Goal: Find specific page/section: Find specific page/section

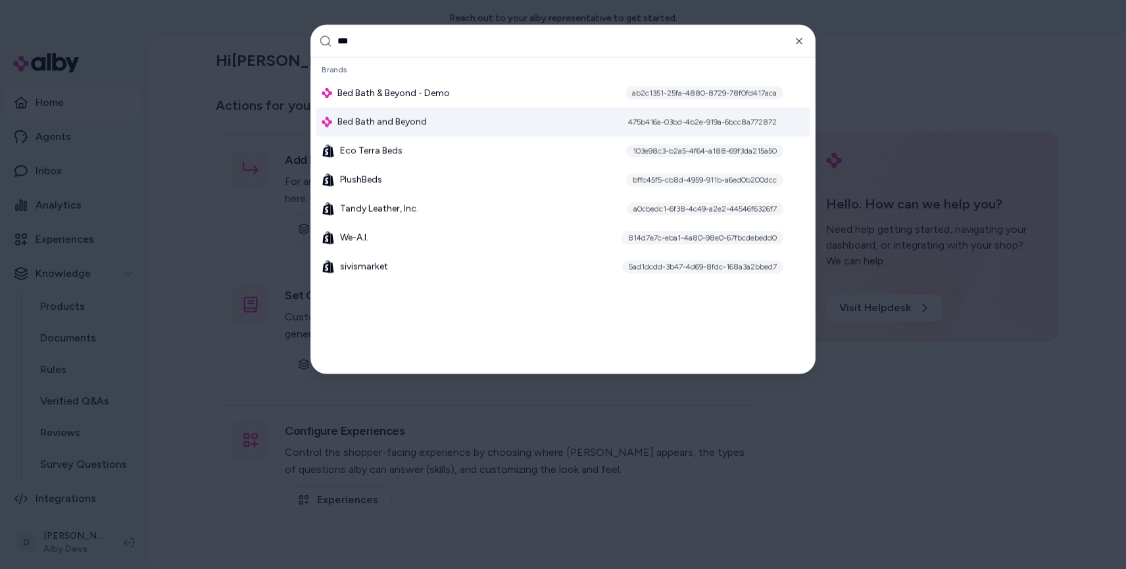
type input "***"
click at [468, 120] on div "Bed Bath and Beyond 475b416a-03bd-4b2e-919a-6bcc8a772872" at bounding box center [562, 121] width 493 height 29
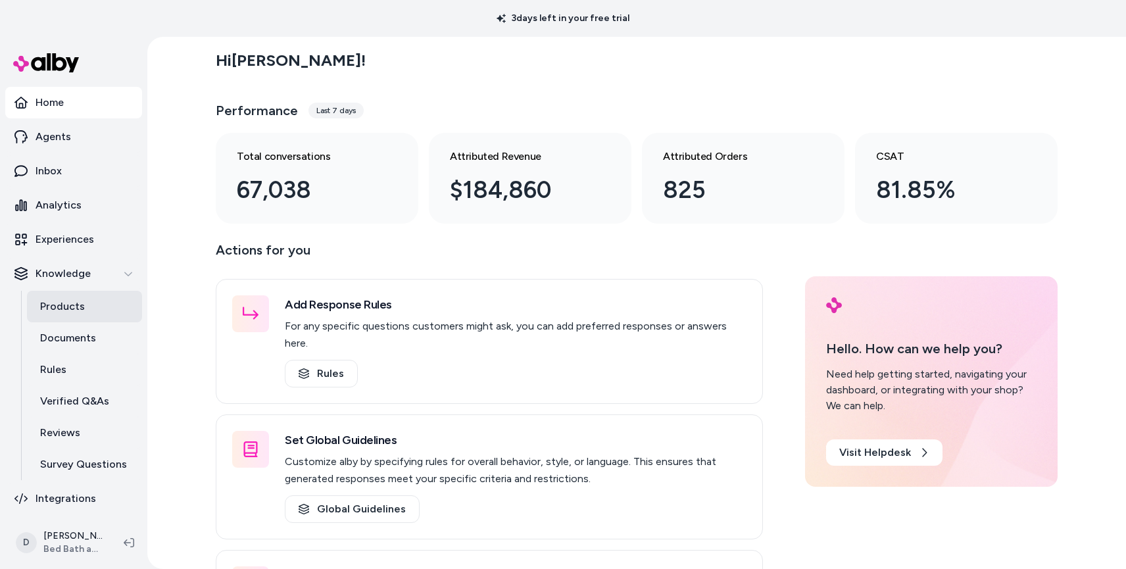
click at [70, 303] on p "Products" at bounding box center [62, 307] width 45 height 16
